Goal: Transaction & Acquisition: Purchase product/service

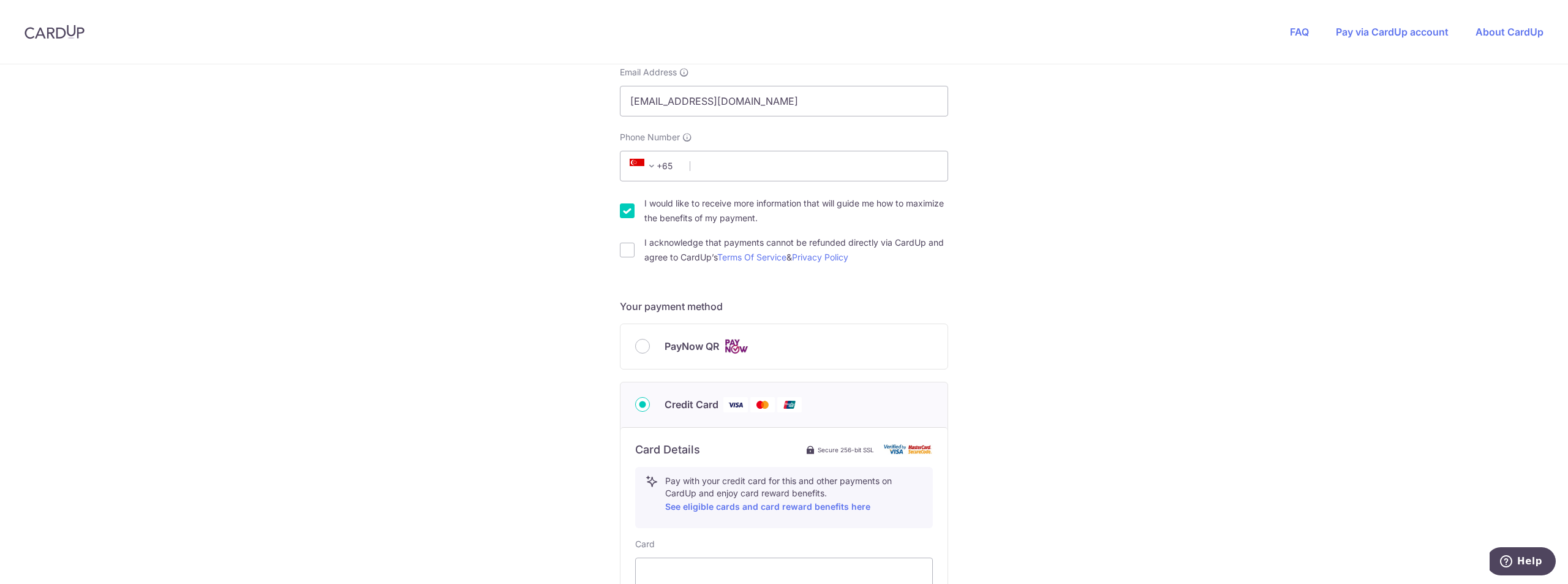
scroll to position [368, 0]
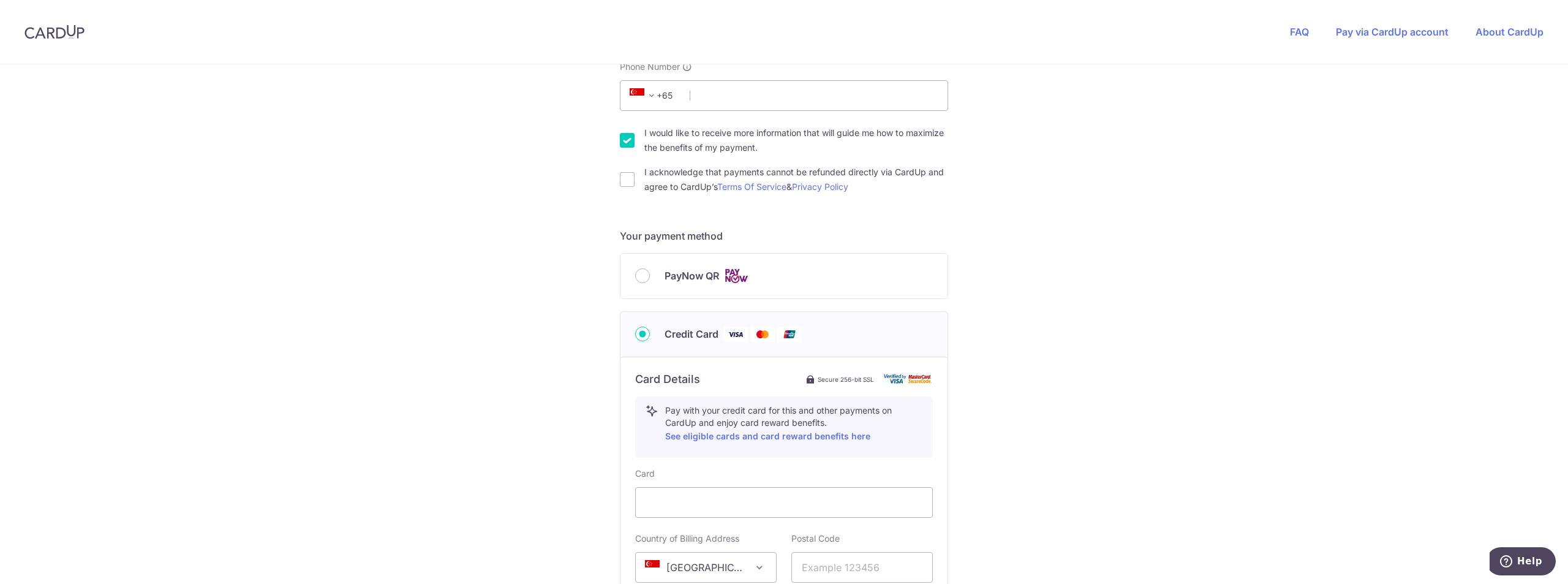
click at [731, 295] on div "PayNow QR" at bounding box center [784, 275] width 327 height 45
click at [712, 274] on span "PayNow QR" at bounding box center [692, 275] width 55 height 15
click at [650, 274] on input "PayNow QR" at bounding box center [642, 275] width 15 height 15
radio input "true"
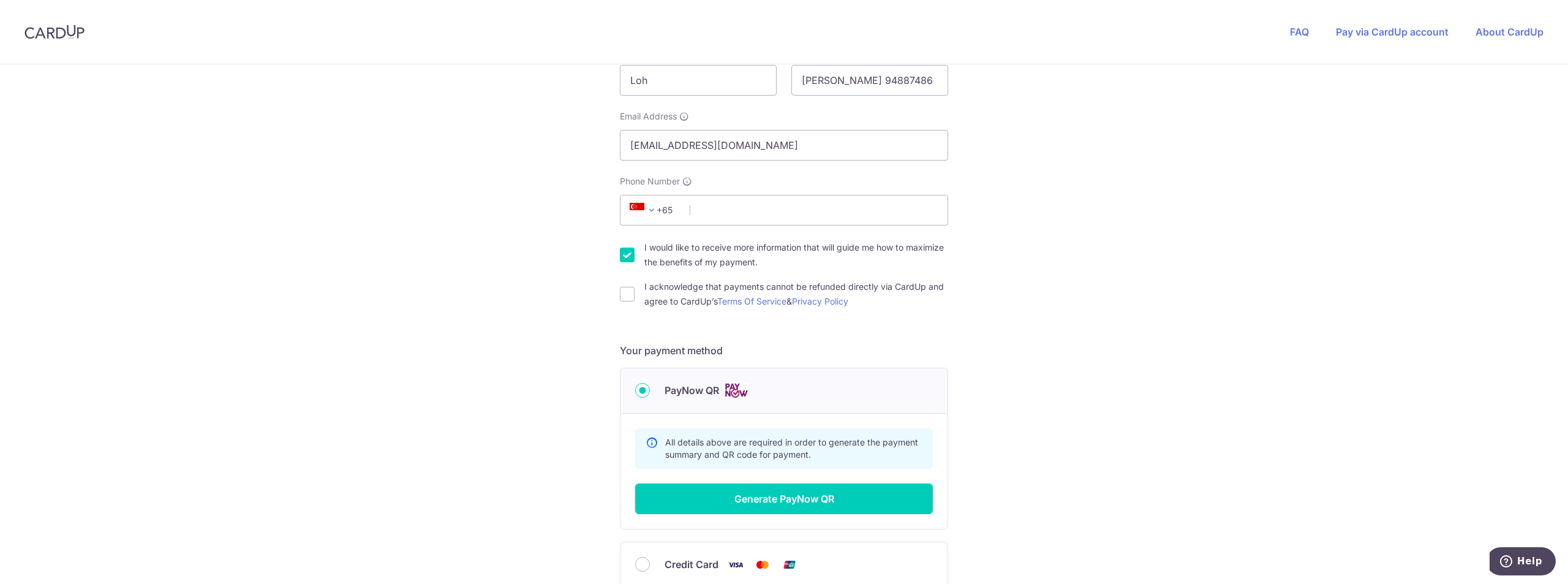
scroll to position [131, 0]
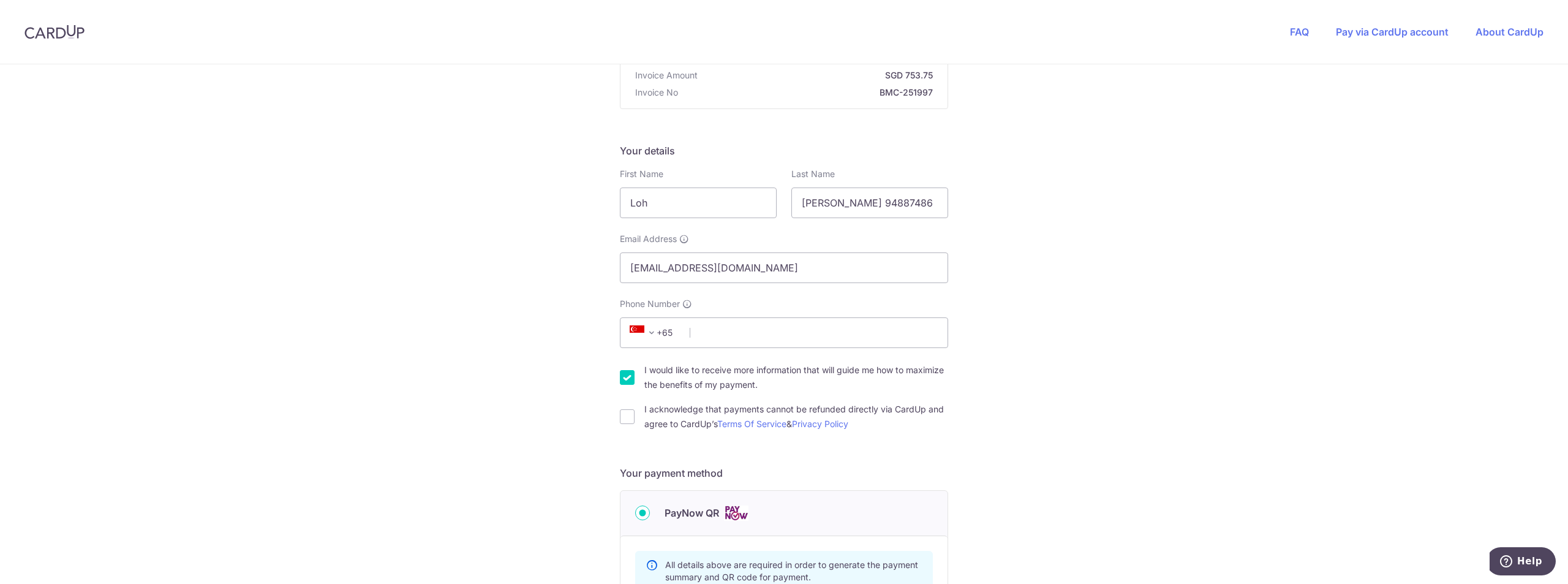
click at [849, 315] on div "Phone Number +376 +971 +93 +1268 +1264 +355 +374 +244 +0 +54 +1684 +43 +61 +297…" at bounding box center [784, 323] width 328 height 50
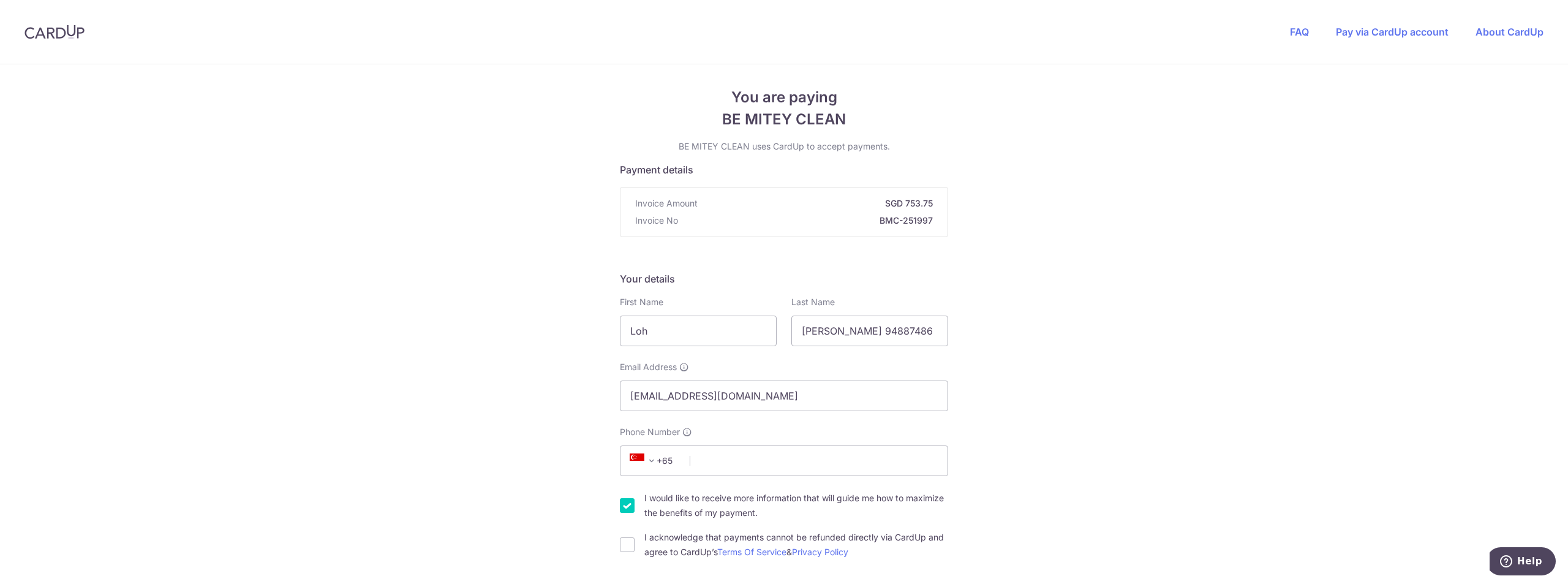
scroll to position [0, 0]
